Goal: Task Accomplishment & Management: Use online tool/utility

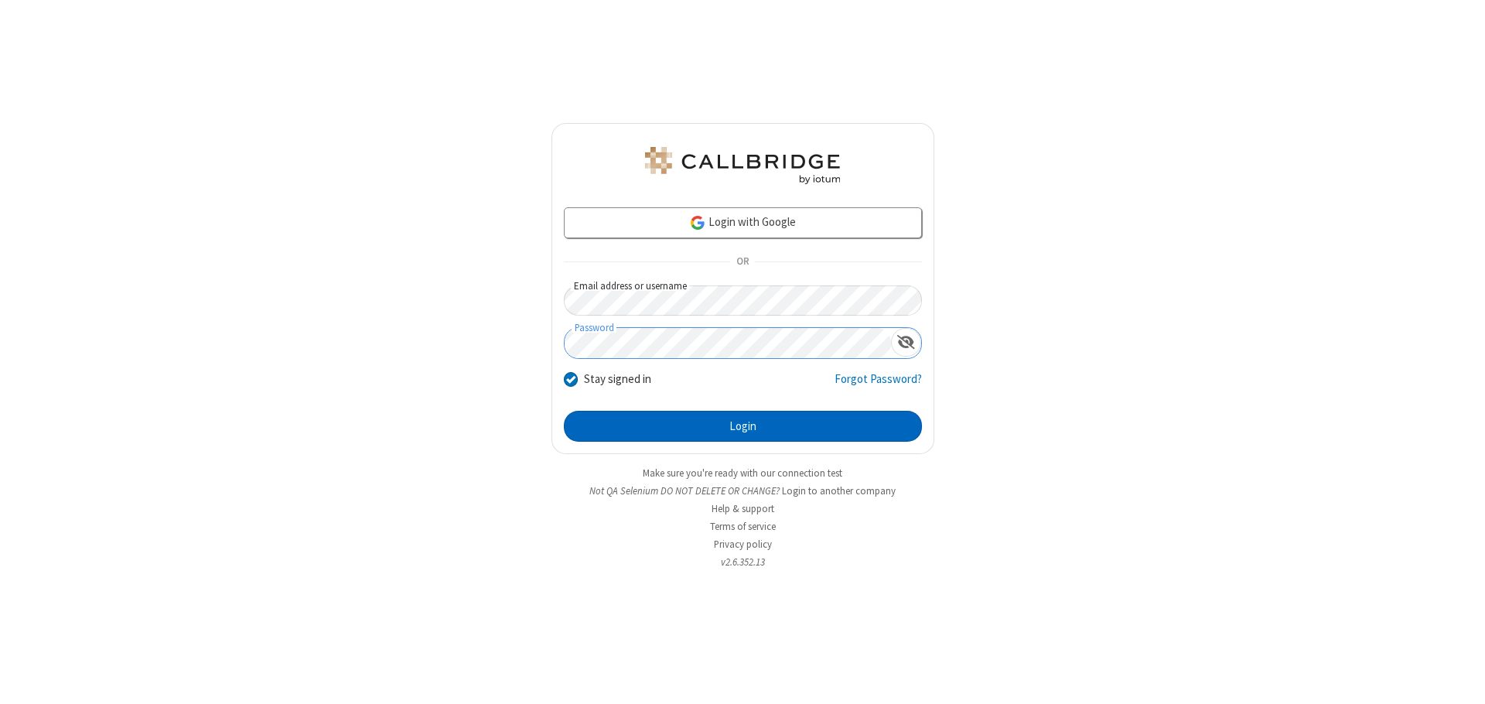
click at [742, 426] on button "Login" at bounding box center [743, 426] width 358 height 31
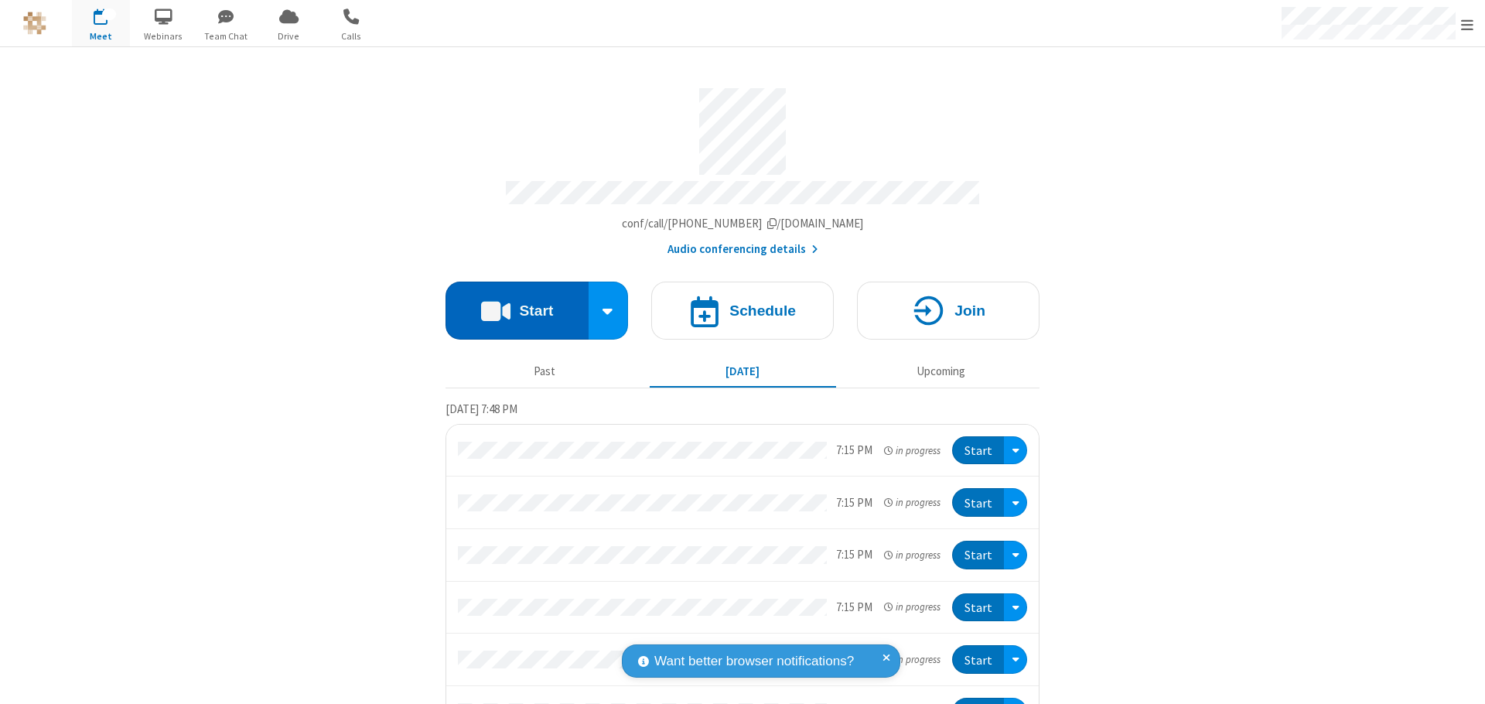
click at [510, 303] on button "Start" at bounding box center [516, 311] width 143 height 58
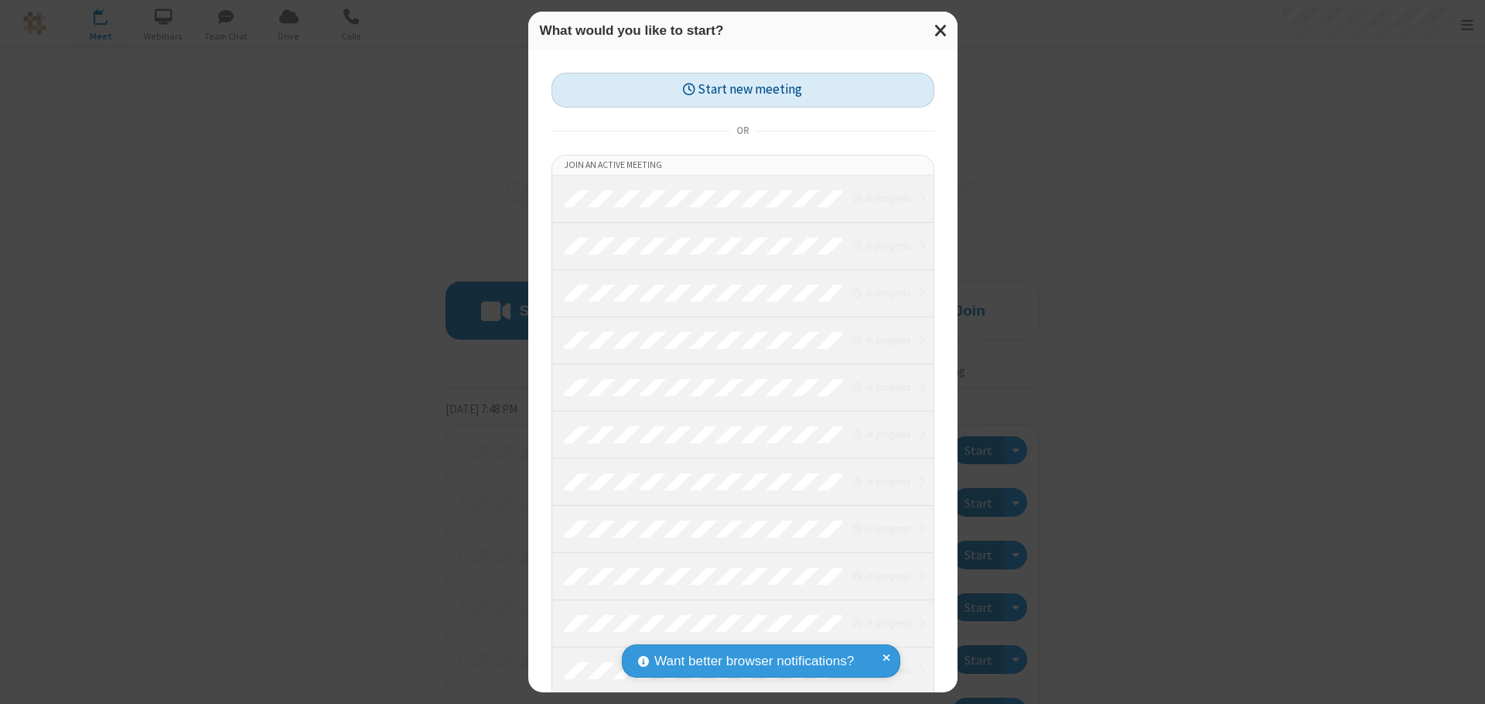
click at [742, 90] on button "Start new meeting" at bounding box center [742, 90] width 383 height 35
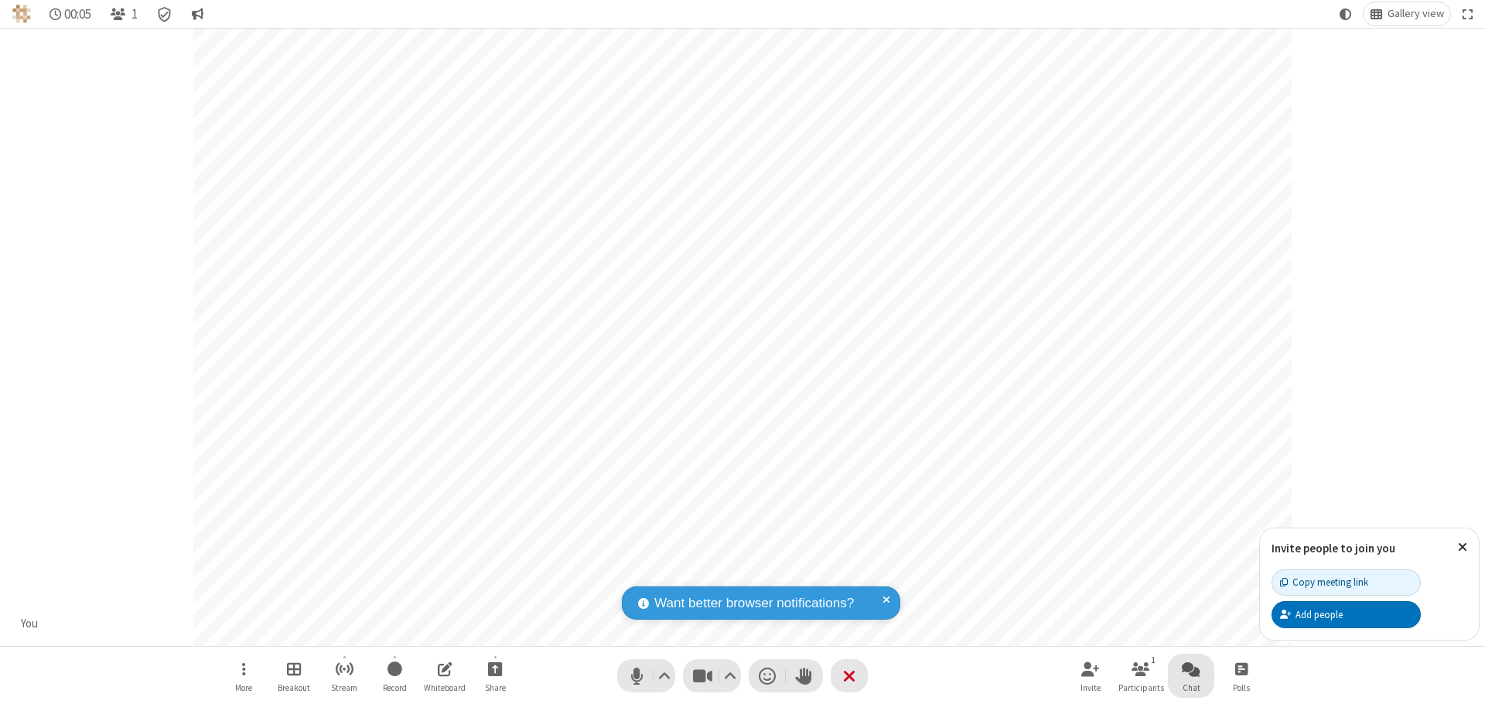
click at [1191, 668] on span "Open chat" at bounding box center [1191, 668] width 19 height 19
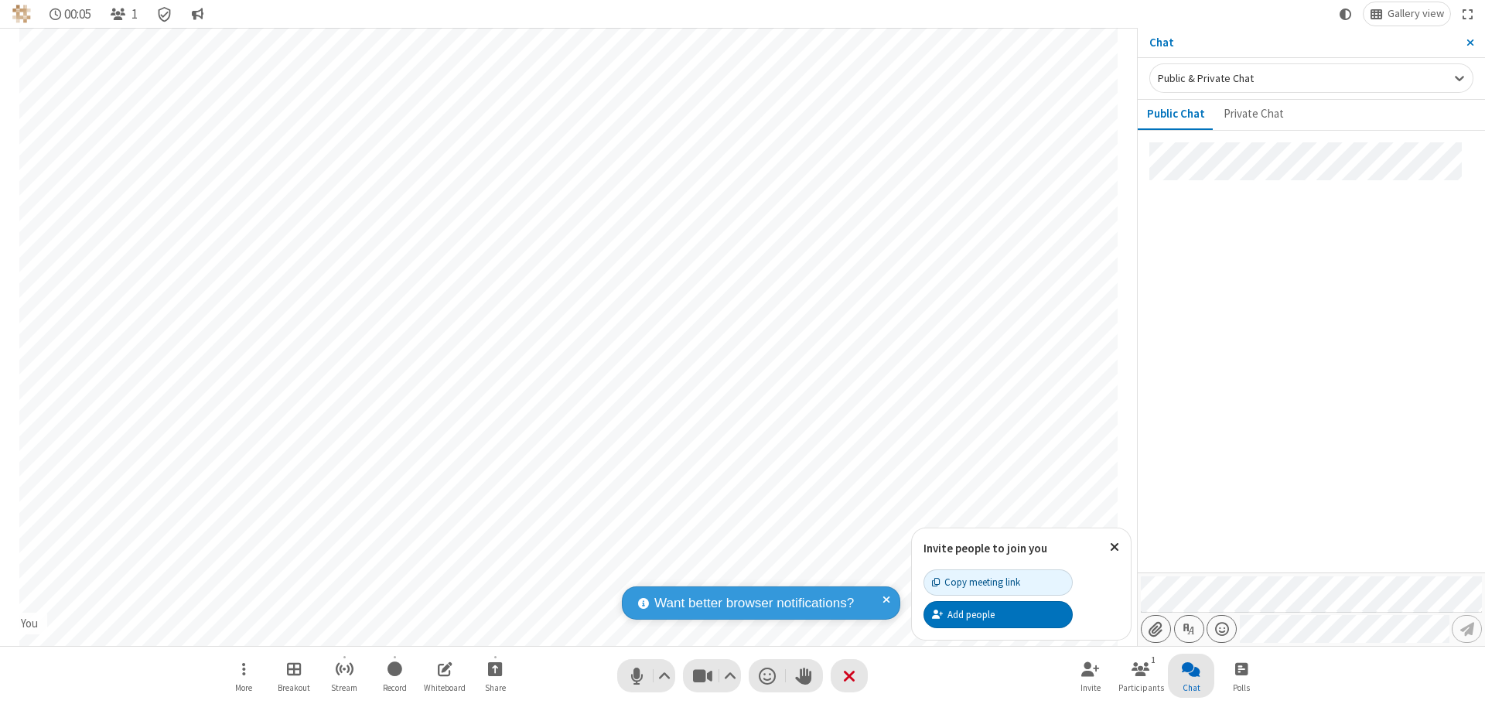
type input "C:\fakepath\doc_test.docx"
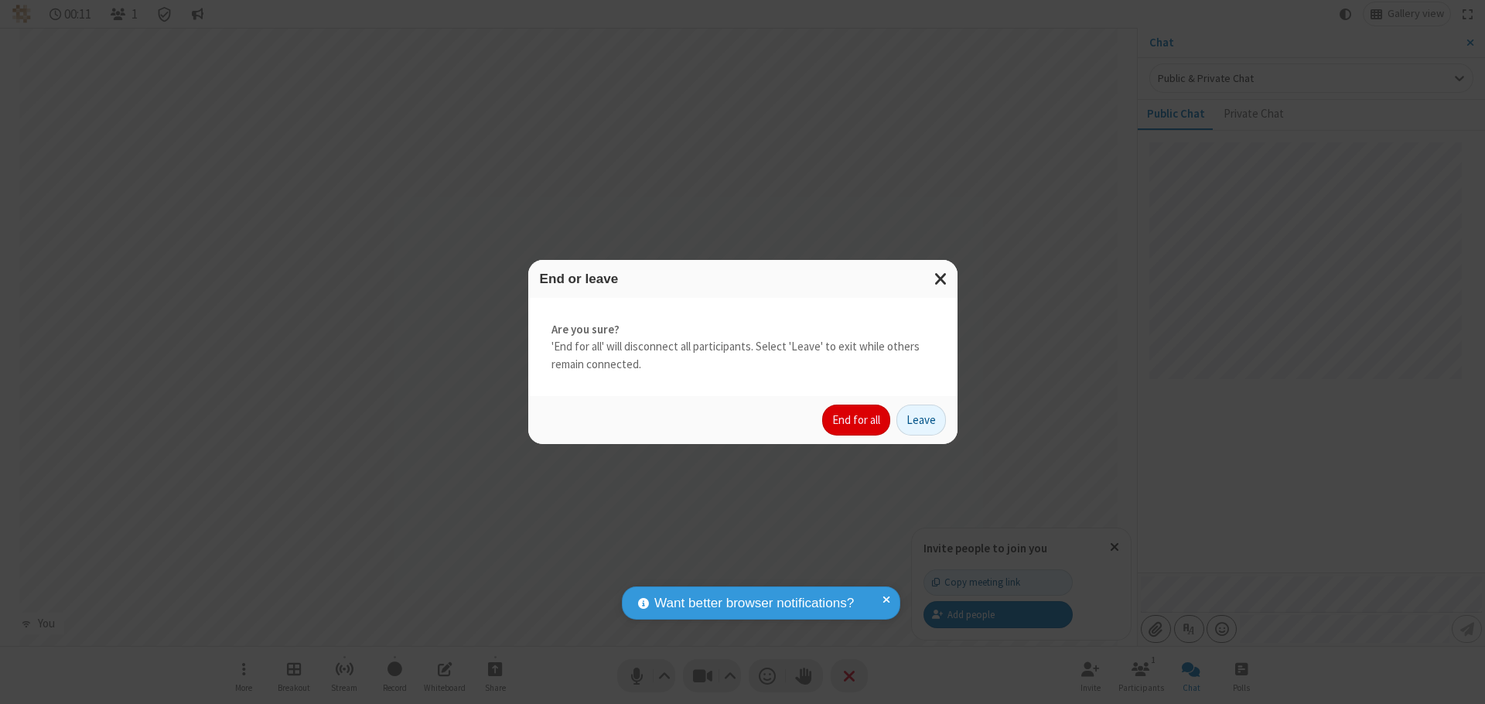
click at [857, 420] on button "End for all" at bounding box center [856, 419] width 68 height 31
